Goal: Transaction & Acquisition: Purchase product/service

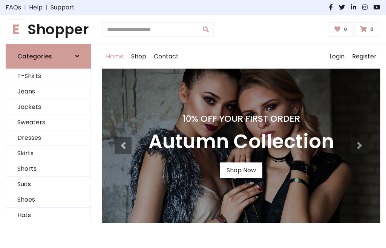
click at [193, 124] on h4 "10% Off Your First Order" at bounding box center [241, 118] width 185 height 11
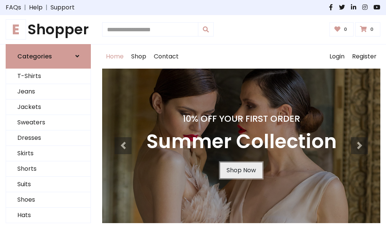
click at [241, 170] on link "Shop Now" at bounding box center [241, 171] width 42 height 16
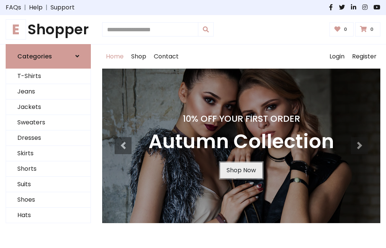
click at [241, 170] on link "Shop Now" at bounding box center [241, 171] width 42 height 16
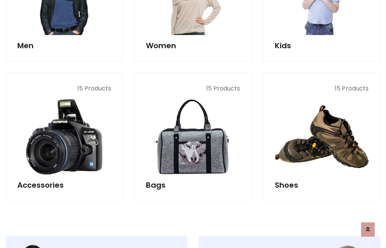
scroll to position [752, 0]
